Goal: Task Accomplishment & Management: Manage account settings

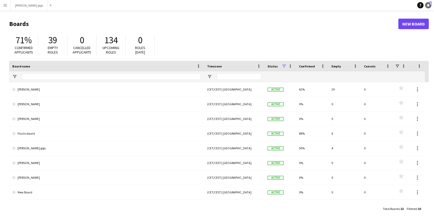
click at [426, 6] on icon "Notifications" at bounding box center [427, 5] width 3 height 3
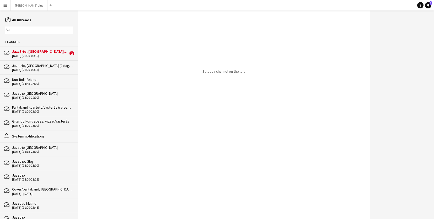
click at [33, 51] on div "Jazztrio, [GEOGRAPHIC_DATA] (2 dager)" at bounding box center [40, 51] width 56 height 5
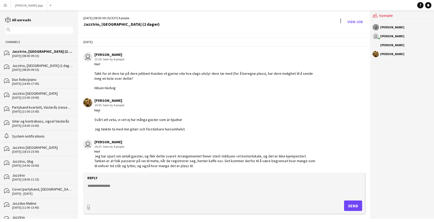
scroll to position [657, 0]
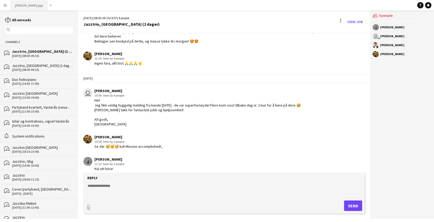
click at [20, 5] on button "[PERSON_NAME] gigs Close" at bounding box center [29, 5] width 37 height 10
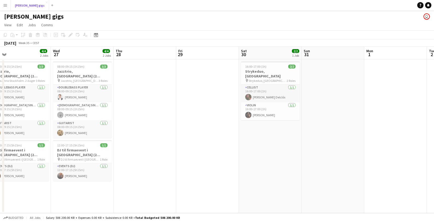
scroll to position [0, 134]
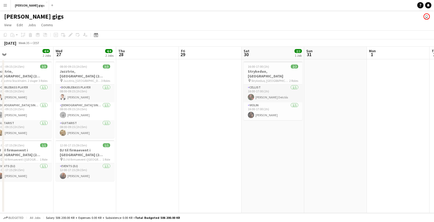
click at [4, 4] on app-icon "Menu" at bounding box center [5, 5] width 4 height 4
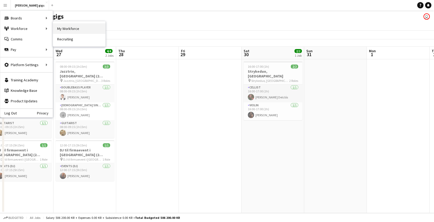
click at [57, 31] on link "My Workforce" at bounding box center [79, 28] width 52 height 10
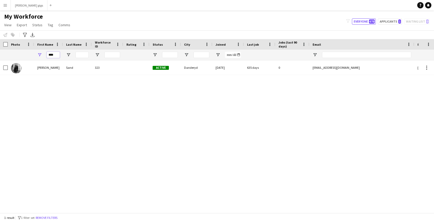
click at [51, 55] on input "****" at bounding box center [53, 55] width 13 height 6
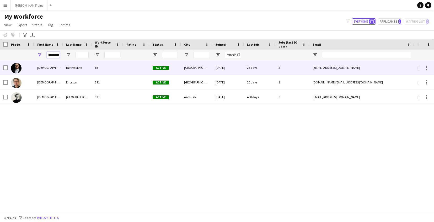
type input "*********"
click at [48, 65] on div "[DEMOGRAPHIC_DATA]" at bounding box center [48, 67] width 29 height 14
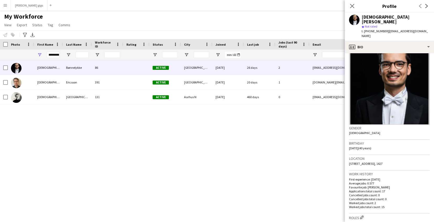
scroll to position [9, 0]
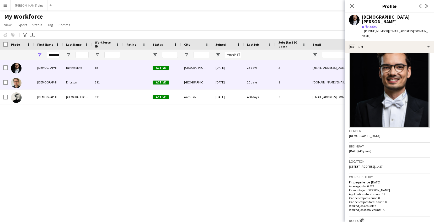
click at [42, 82] on div "[DEMOGRAPHIC_DATA]" at bounding box center [48, 82] width 29 height 14
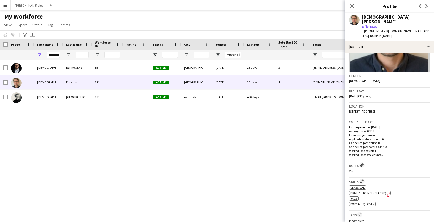
scroll to position [0, 0]
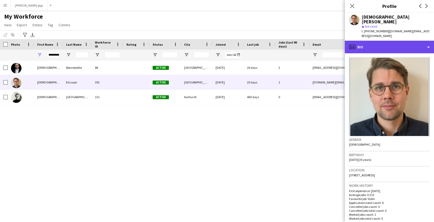
click at [402, 41] on div "profile Bio" at bounding box center [389, 47] width 89 height 13
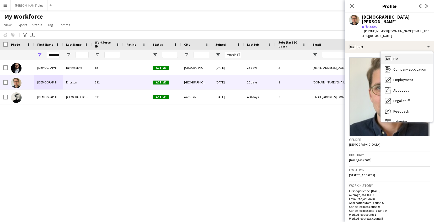
click at [397, 56] on span "Bio" at bounding box center [395, 58] width 5 height 5
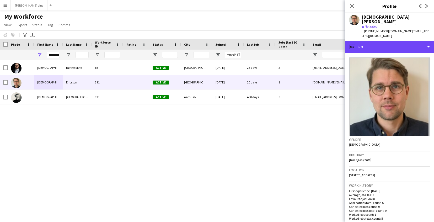
drag, startPoint x: 385, startPoint y: 38, endPoint x: 391, endPoint y: 57, distance: 19.3
click at [385, 41] on div "profile Bio" at bounding box center [389, 47] width 89 height 13
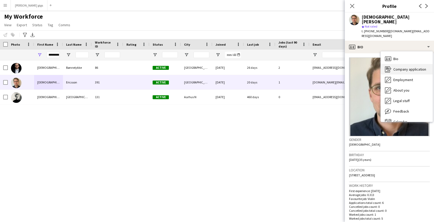
click at [397, 67] on span "Company application" at bounding box center [409, 69] width 33 height 5
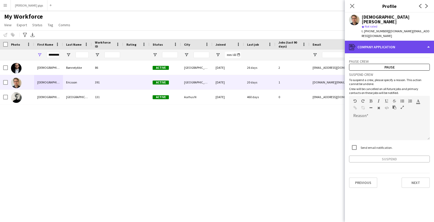
click at [387, 41] on div "register Company application" at bounding box center [389, 47] width 89 height 13
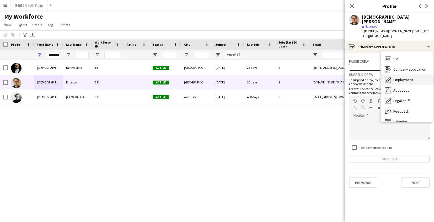
click at [398, 77] on span "Employment" at bounding box center [403, 79] width 20 height 5
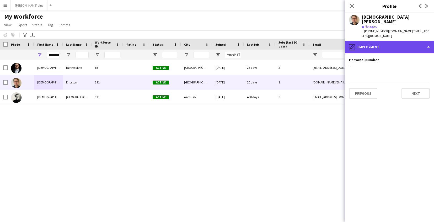
click at [390, 41] on div "pencil4 Employment" at bounding box center [389, 47] width 89 height 13
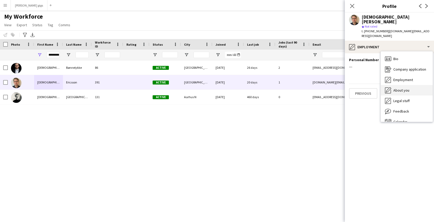
click at [403, 88] on span "About you" at bounding box center [401, 90] width 16 height 5
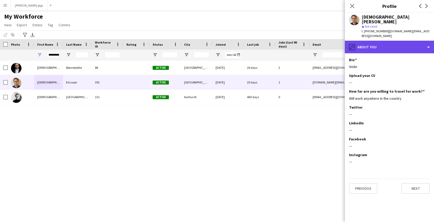
click at [376, 41] on div "pencil4 About you" at bounding box center [389, 47] width 89 height 13
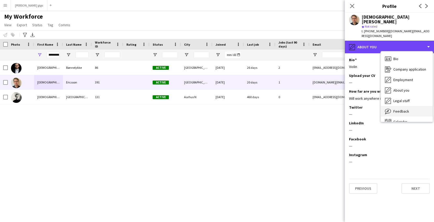
scroll to position [7, 0]
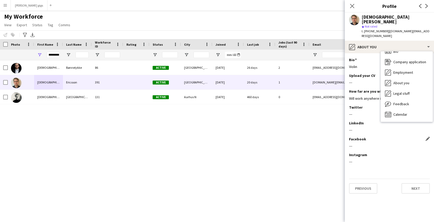
drag, startPoint x: 403, startPoint y: 133, endPoint x: 400, endPoint y: 129, distance: 5.8
click at [403, 137] on div "Facebook Edit this field ---" at bounding box center [389, 145] width 81 height 16
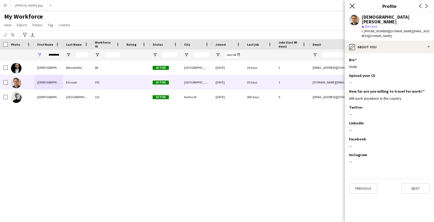
click at [352, 7] on icon "Close pop-in" at bounding box center [351, 5] width 5 height 5
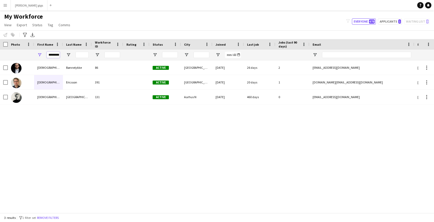
click at [56, 55] on input "*********" at bounding box center [53, 55] width 13 height 6
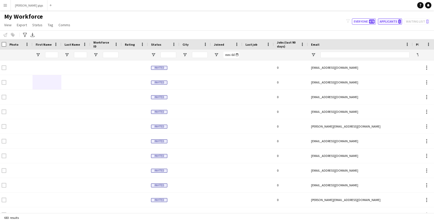
click at [395, 23] on button "Applicants 1" at bounding box center [390, 21] width 24 height 6
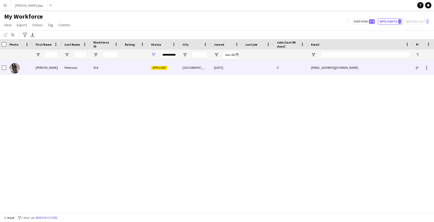
click at [37, 70] on div "[PERSON_NAME]" at bounding box center [47, 67] width 29 height 14
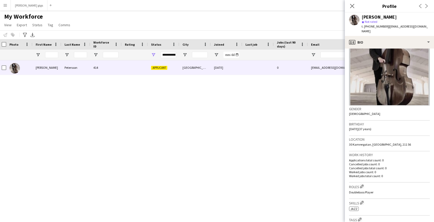
scroll to position [0, 0]
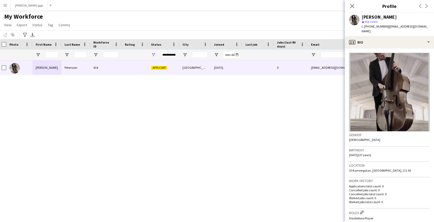
drag, startPoint x: 352, startPoint y: 6, endPoint x: 339, endPoint y: 5, distance: 13.1
click at [352, 7] on icon "Close pop-in" at bounding box center [352, 6] width 4 height 4
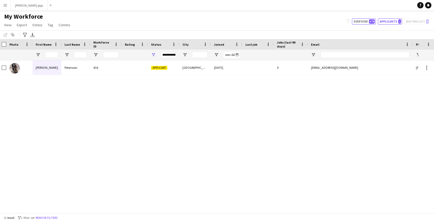
drag, startPoint x: 363, startPoint y: 21, endPoint x: 351, endPoint y: 21, distance: 12.3
click at [363, 21] on button "Everyone 678" at bounding box center [364, 21] width 24 height 6
type input "**********"
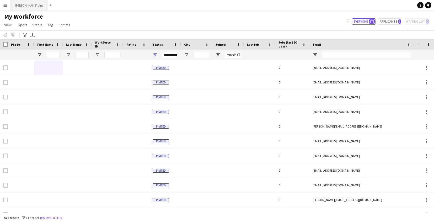
click at [19, 4] on button "[PERSON_NAME] gigs Close" at bounding box center [29, 5] width 37 height 10
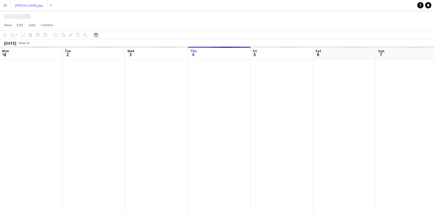
scroll to position [0, 125]
